Goal: Information Seeking & Learning: Learn about a topic

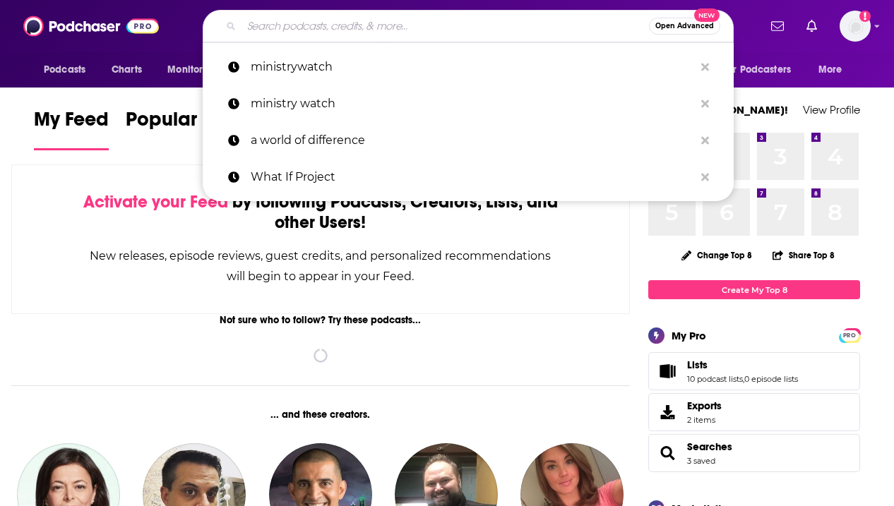
click at [448, 32] on input "Search podcasts, credits, & more..." at bounding box center [444, 26] width 407 height 23
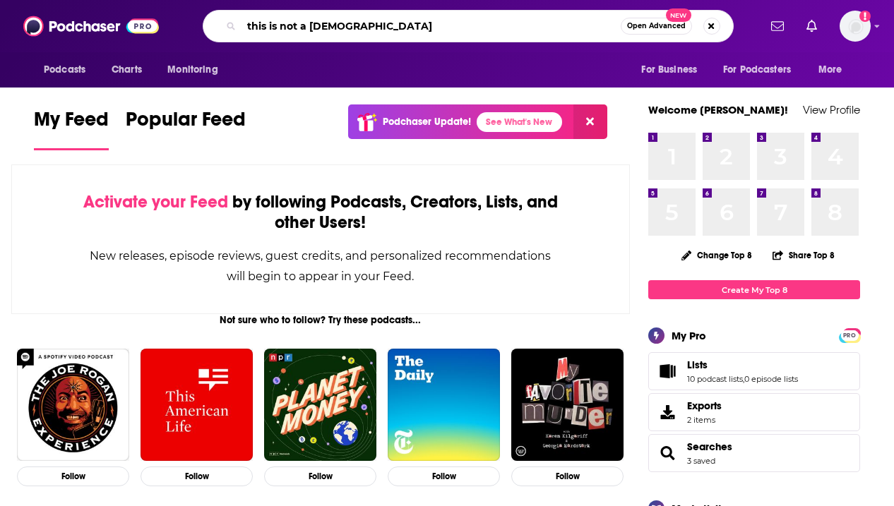
type input "this is not a [DEMOGRAPHIC_DATA]"
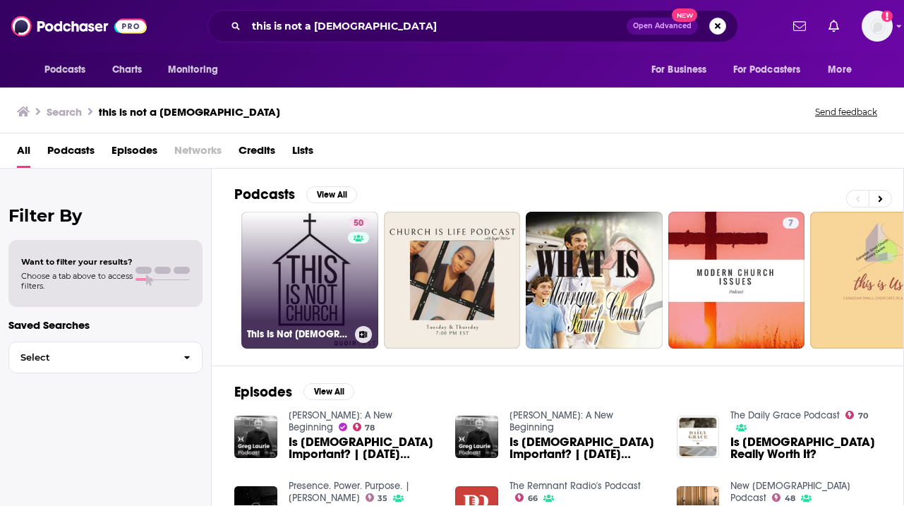
click at [321, 284] on link "50 This Is Not [DEMOGRAPHIC_DATA] Podcast" at bounding box center [309, 280] width 137 height 137
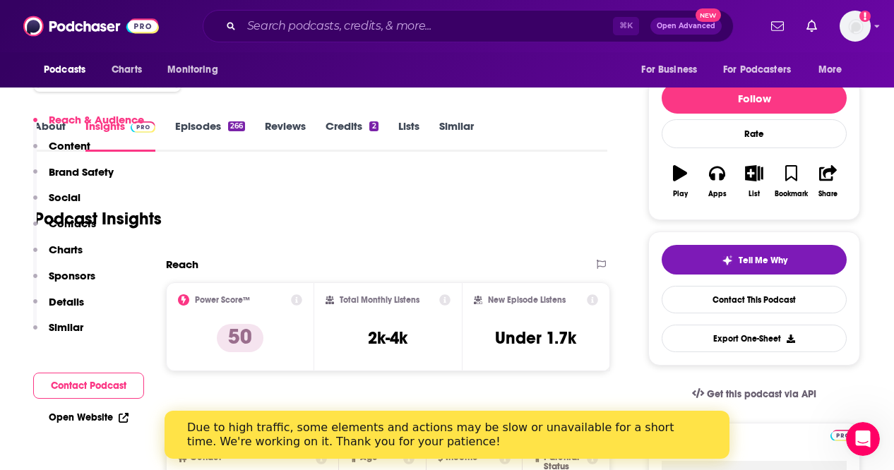
scroll to position [326, 0]
